Goal: Information Seeking & Learning: Learn about a topic

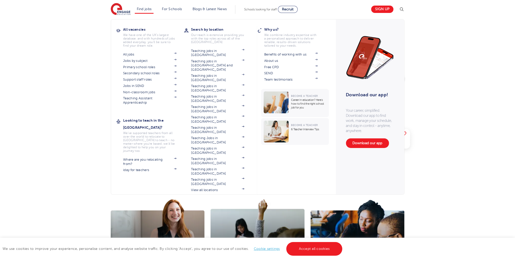
click at [148, 11] on li "Find jobs All vacancies We have one of the UK's largest database. and with hund…" at bounding box center [144, 9] width 19 height 9
click at [214, 115] on link "Teaching jobs in [GEOGRAPHIC_DATA]" at bounding box center [217, 119] width 53 height 8
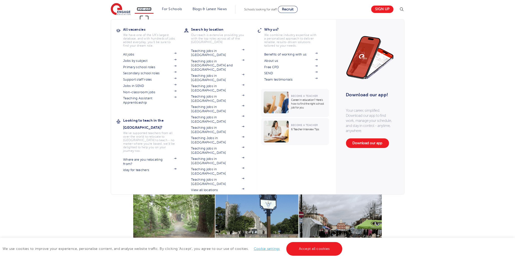
click at [145, 10] on link "Find jobs" at bounding box center [144, 9] width 15 height 4
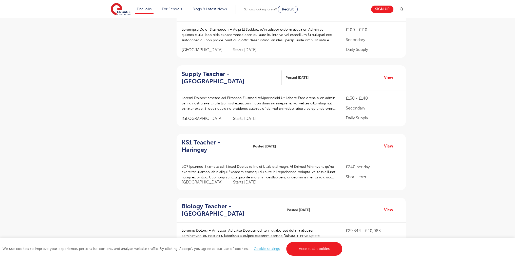
scroll to position [636, 0]
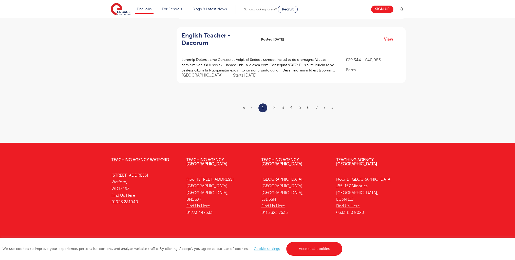
click at [277, 103] on ul "« ‹ 1 2 3 4 5 6 7 › »" at bounding box center [291, 107] width 97 height 9
click at [275, 105] on link "2" at bounding box center [275, 107] width 2 height 5
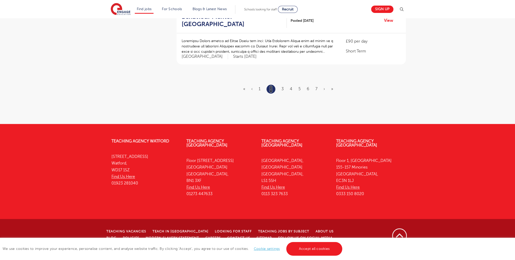
scroll to position [0, 0]
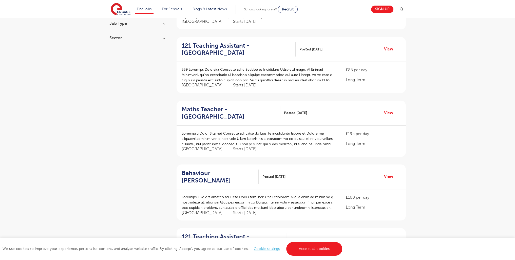
scroll to position [616, 0]
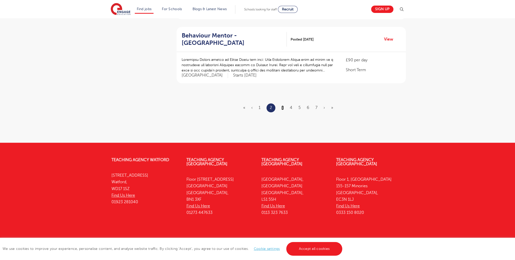
click at [283, 105] on link "3" at bounding box center [283, 107] width 2 height 5
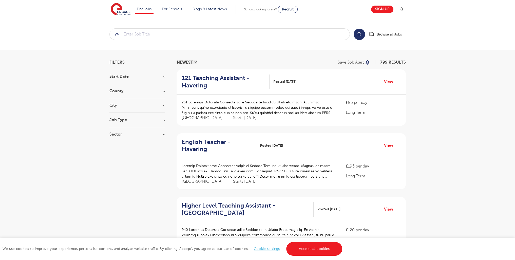
scroll to position [616, 0]
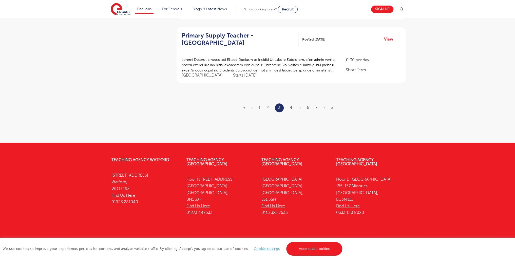
click at [318, 103] on ul "« ‹ 1 2 3 4 5 6 7 › »" at bounding box center [291, 107] width 96 height 9
click at [316, 105] on link "7" at bounding box center [317, 107] width 2 height 5
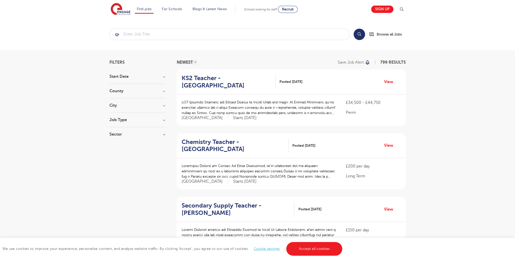
scroll to position [611, 0]
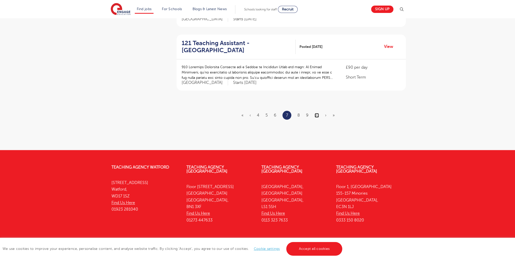
click at [317, 113] on link "10" at bounding box center [317, 115] width 4 height 5
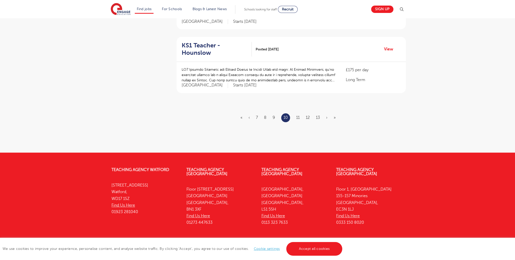
scroll to position [0, 0]
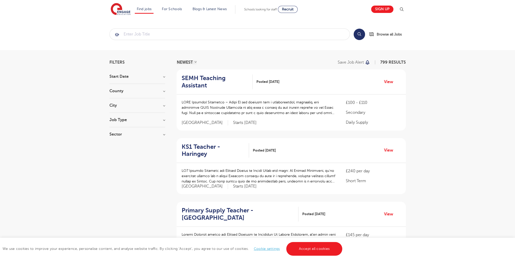
scroll to position [614, 0]
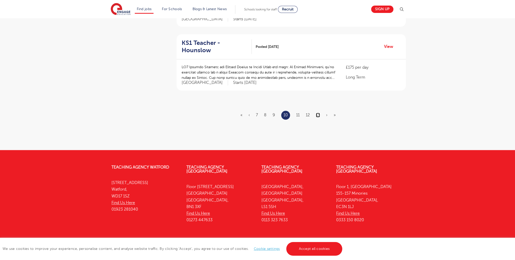
click at [319, 113] on link "13" at bounding box center [318, 115] width 4 height 5
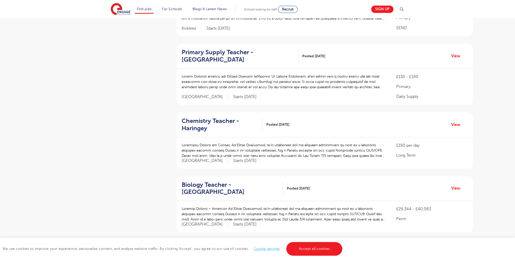
scroll to position [648, 0]
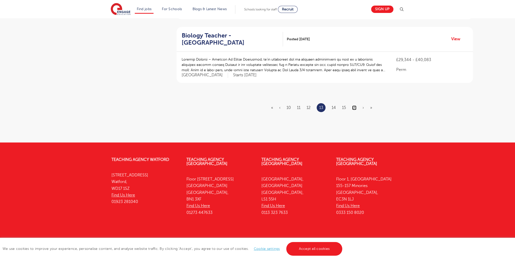
click at [354, 105] on link "16" at bounding box center [354, 107] width 4 height 5
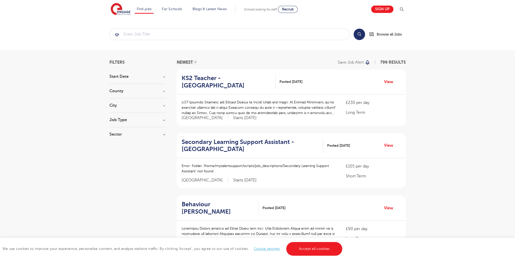
scroll to position [615, 0]
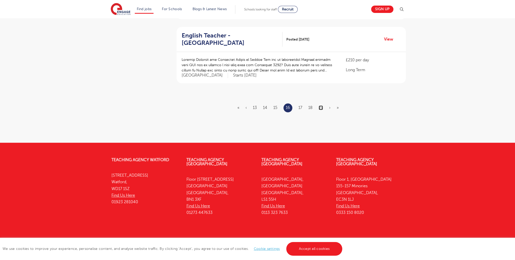
click at [321, 105] on link "19" at bounding box center [321, 107] width 4 height 5
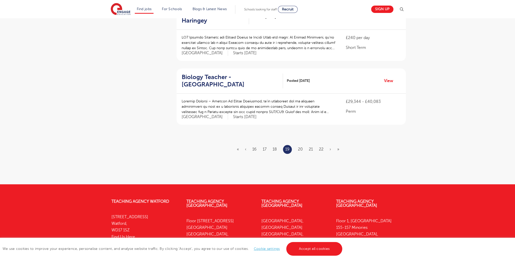
scroll to position [611, 0]
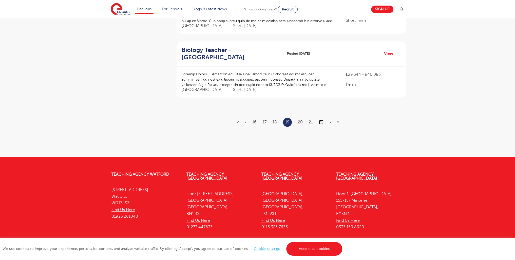
click at [321, 120] on link "22" at bounding box center [321, 122] width 5 height 5
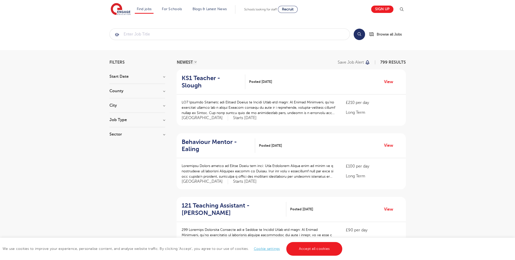
scroll to position [609, 0]
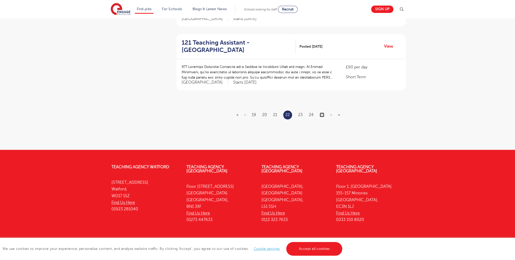
click at [323, 113] on link "25" at bounding box center [322, 115] width 5 height 5
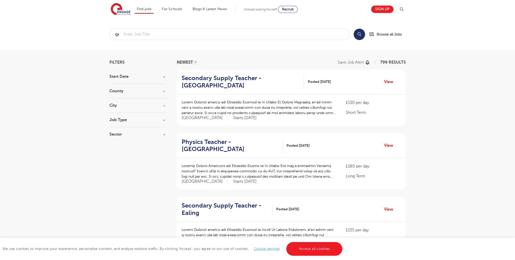
scroll to position [602, 0]
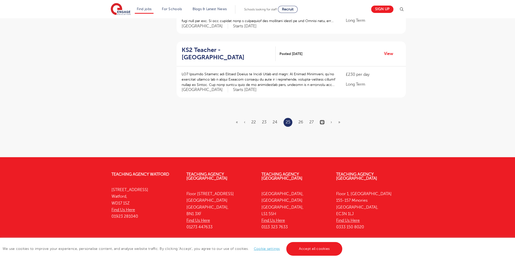
click at [323, 120] on link "28" at bounding box center [322, 122] width 5 height 5
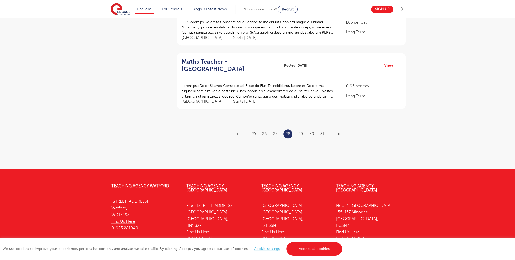
scroll to position [629, 0]
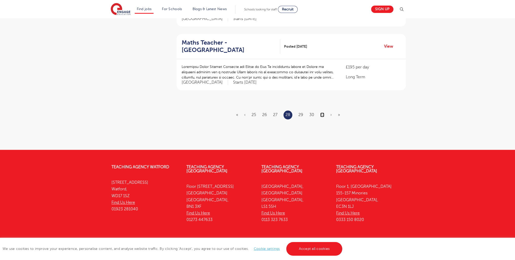
click at [322, 113] on link "31" at bounding box center [322, 115] width 4 height 5
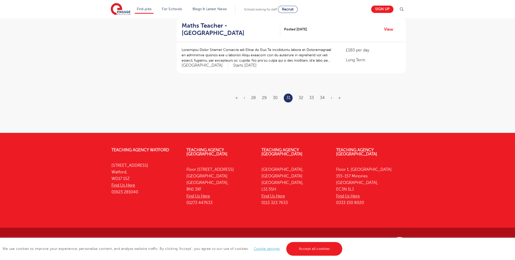
scroll to position [0, 0]
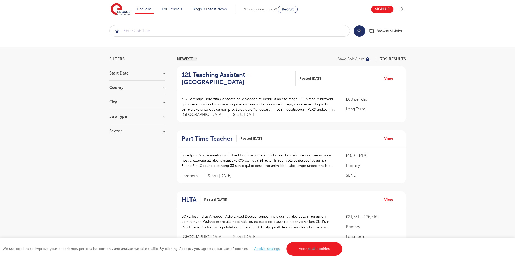
scroll to position [626, 0]
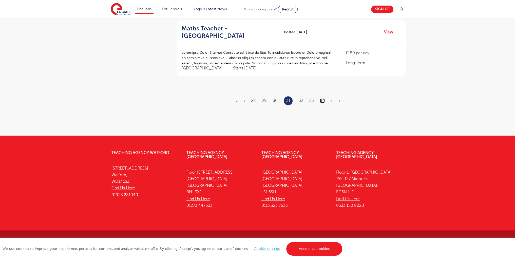
click at [324, 99] on link "34" at bounding box center [322, 100] width 5 height 5
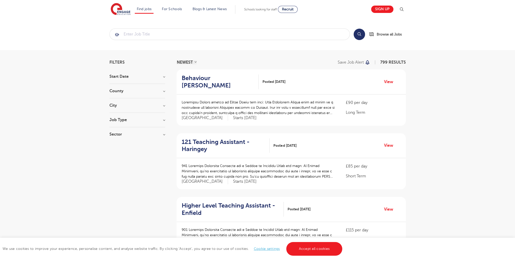
scroll to position [616, 0]
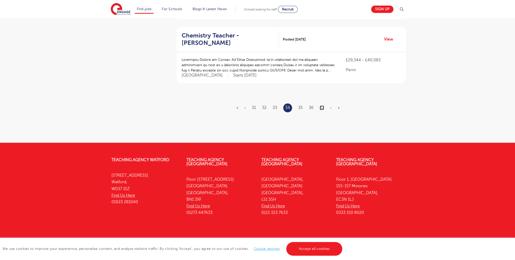
click at [321, 105] on link "37" at bounding box center [322, 107] width 4 height 5
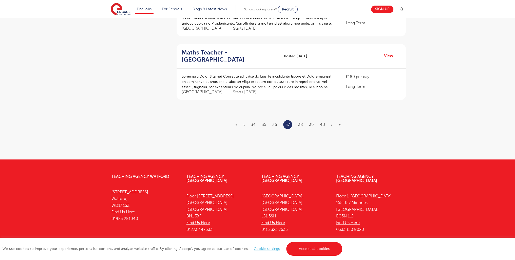
scroll to position [0, 0]
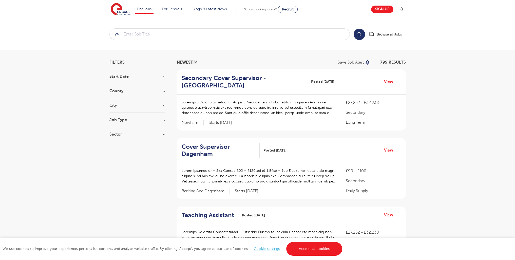
scroll to position [626, 0]
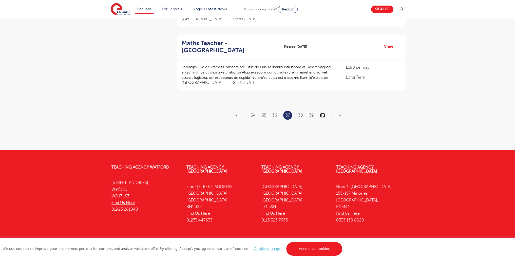
click at [323, 113] on link "40" at bounding box center [322, 115] width 5 height 5
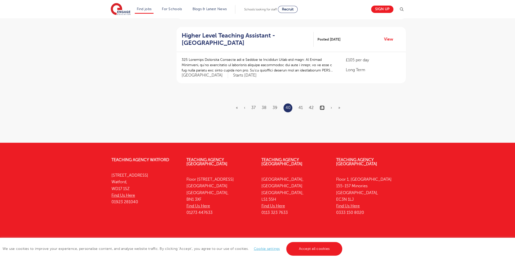
click at [321, 105] on link "43" at bounding box center [322, 107] width 5 height 5
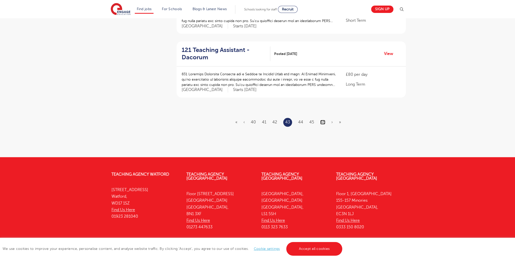
click at [322, 120] on link "46" at bounding box center [322, 122] width 5 height 5
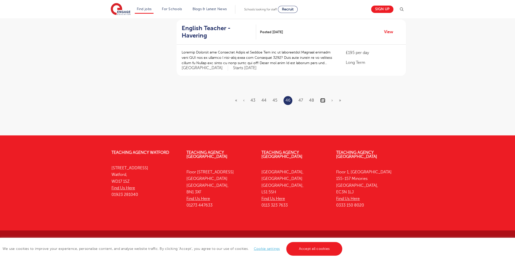
click at [324, 101] on link "49" at bounding box center [322, 100] width 5 height 5
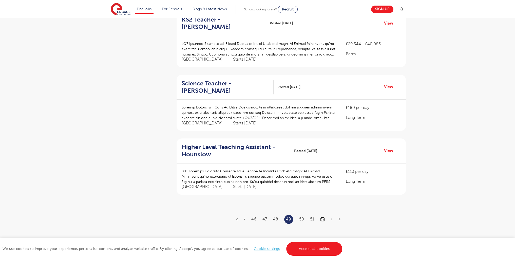
click at [321, 217] on link "52" at bounding box center [322, 219] width 5 height 5
